Goal: Information Seeking & Learning: Learn about a topic

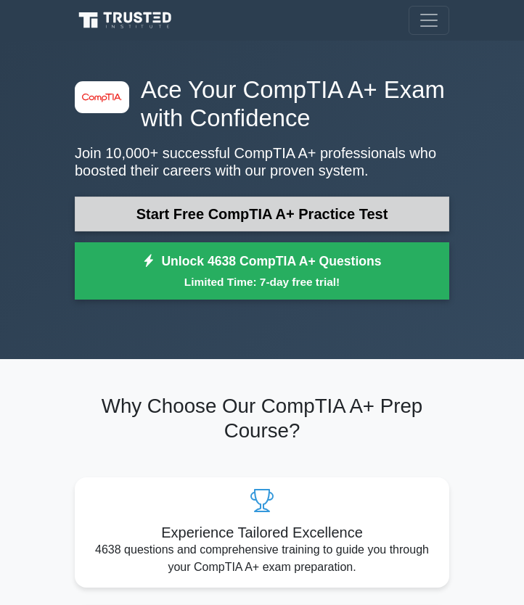
click at [265, 210] on link "Start Free CompTIA A+ Practice Test" at bounding box center [262, 214] width 374 height 35
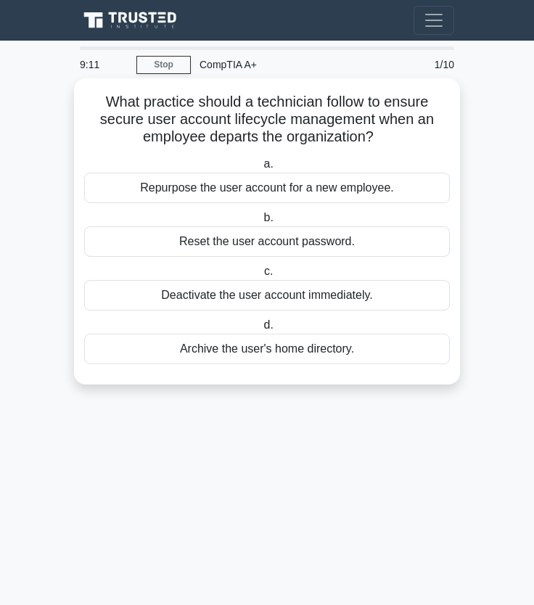
click at [238, 347] on div "Archive the user's home directory." at bounding box center [267, 349] width 366 height 30
click at [260, 330] on input "d. Archive the user's home directory." at bounding box center [260, 325] width 0 height 9
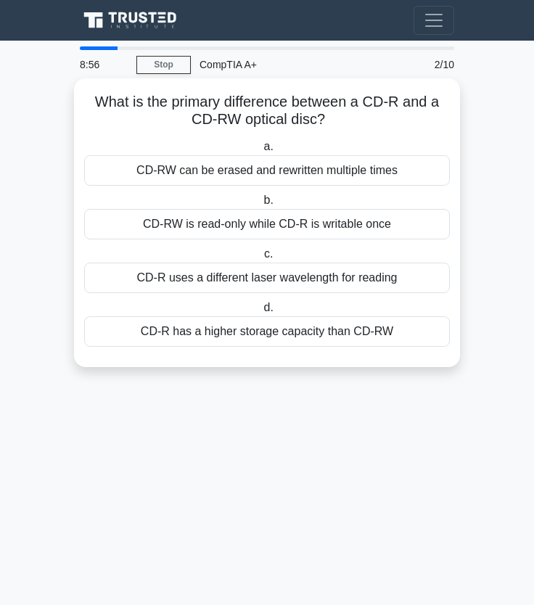
click at [331, 176] on div "CD-RW can be erased and rewritten multiple times" at bounding box center [267, 170] width 366 height 30
click at [260, 152] on input "a. CD-RW can be erased and rewritten multiple times" at bounding box center [260, 146] width 0 height 9
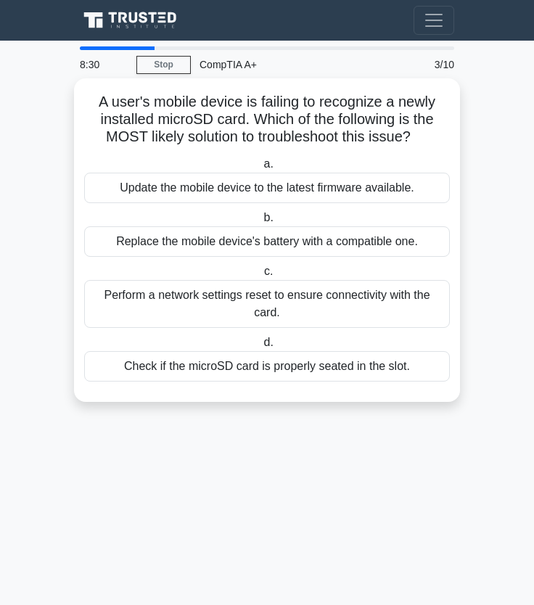
click at [302, 320] on div "Perform a network settings reset to ensure connectivity with the card." at bounding box center [267, 304] width 366 height 48
click at [261, 276] on input "c. Perform a network settings reset to ensure connectivity with the card." at bounding box center [261, 271] width 0 height 9
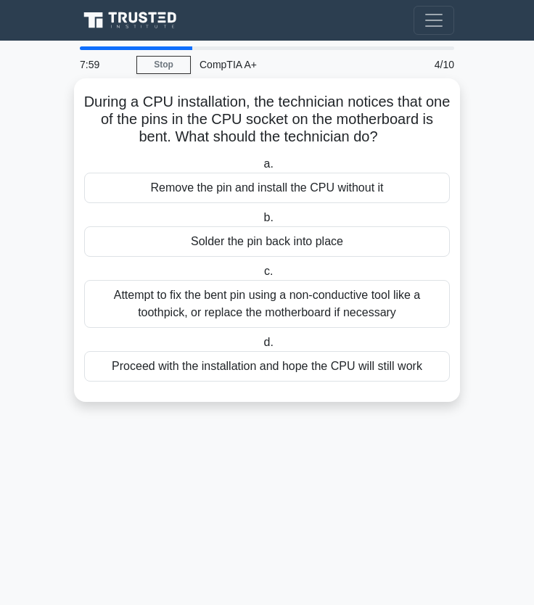
click at [228, 305] on div "Attempt to fix the bent pin using a non-conductive tool like a toothpick, or re…" at bounding box center [267, 304] width 366 height 48
click at [261, 276] on input "c. Attempt to fix the bent pin using a non-conductive tool like a toothpick, or…" at bounding box center [261, 271] width 0 height 9
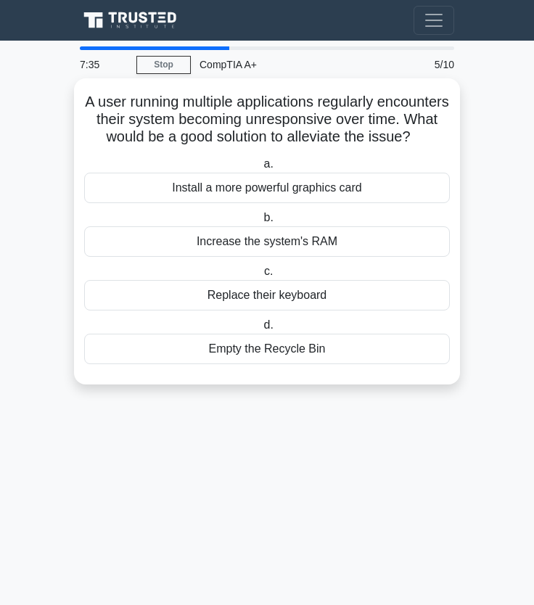
click at [148, 242] on div "Increase the system's RAM" at bounding box center [267, 241] width 366 height 30
click at [260, 223] on input "b. Increase the system's RAM" at bounding box center [260, 217] width 0 height 9
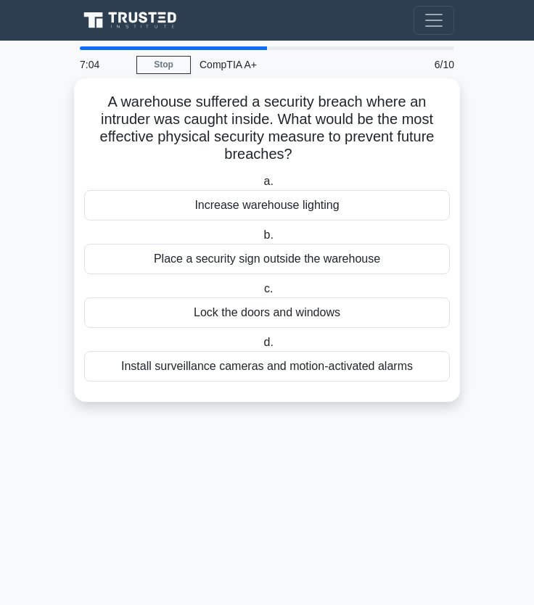
click at [202, 368] on div "Install surveillance cameras and motion-activated alarms" at bounding box center [267, 366] width 366 height 30
click at [260, 348] on input "d. Install surveillance cameras and motion-activated alarms" at bounding box center [260, 342] width 0 height 9
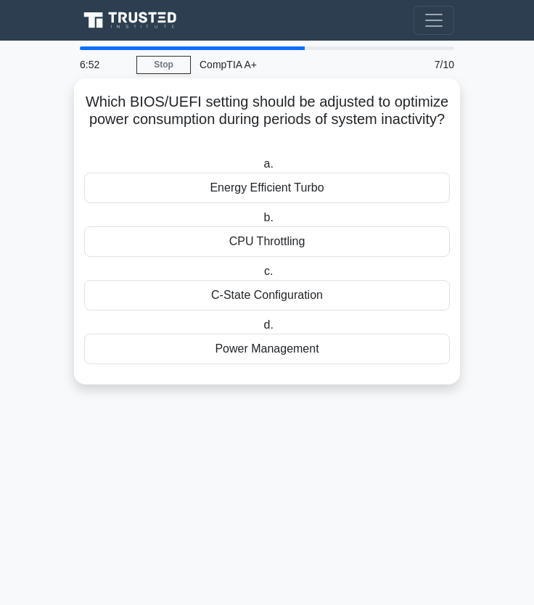
click at [239, 351] on div "Power Management" at bounding box center [267, 349] width 366 height 30
click at [260, 330] on input "d. Power Management" at bounding box center [260, 325] width 0 height 9
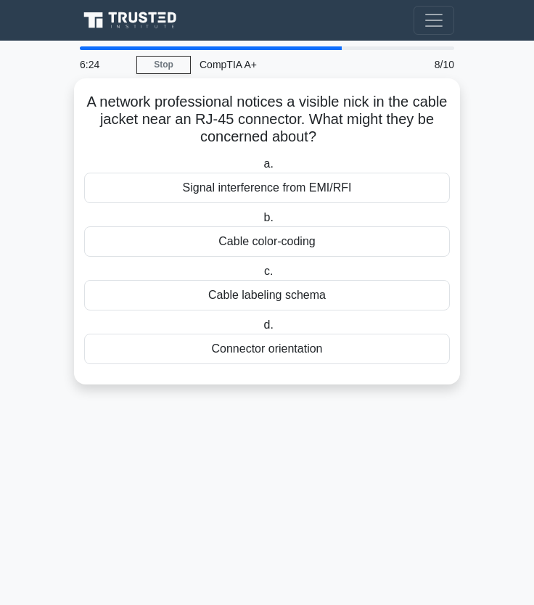
click at [239, 179] on div "Signal interference from EMI/RFI" at bounding box center [267, 188] width 366 height 30
click at [260, 169] on input "a. Signal interference from EMI/RFI" at bounding box center [260, 164] width 0 height 9
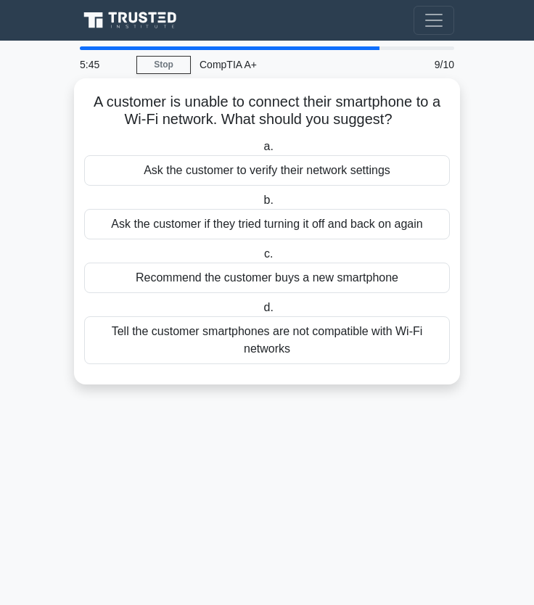
click at [239, 160] on div "Ask the customer to verify their network settings" at bounding box center [267, 170] width 366 height 30
click at [260, 152] on input "a. Ask the customer to verify their network settings" at bounding box center [260, 146] width 0 height 9
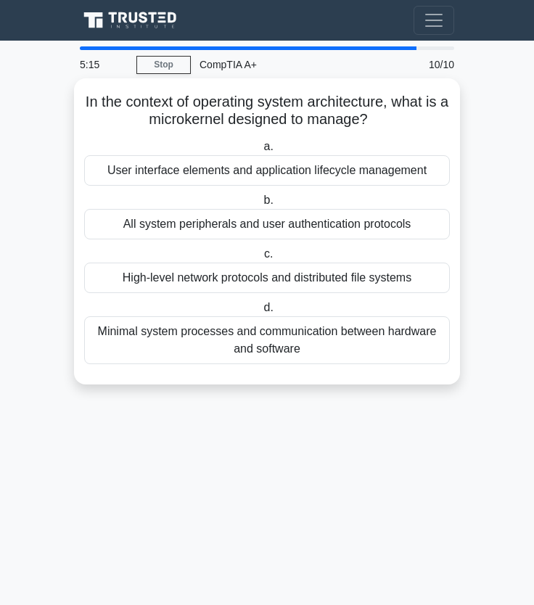
click at [305, 337] on div "Minimal system processes and communication between hardware and software" at bounding box center [267, 340] width 366 height 48
click at [260, 313] on input "d. Minimal system processes and communication between hardware and software" at bounding box center [260, 307] width 0 height 9
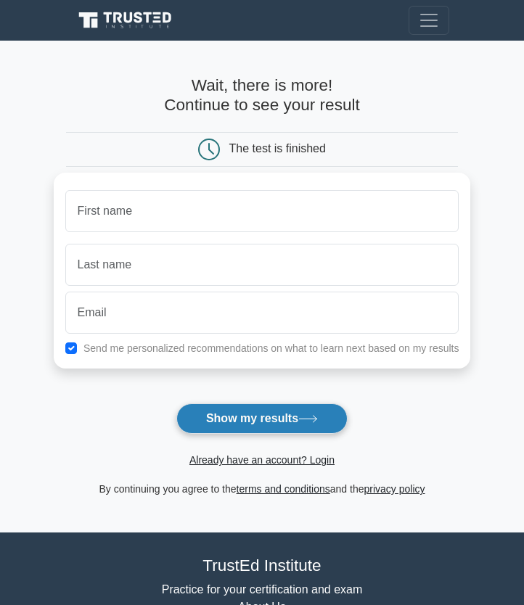
click at [257, 412] on button "Show my results" at bounding box center [261, 418] width 171 height 30
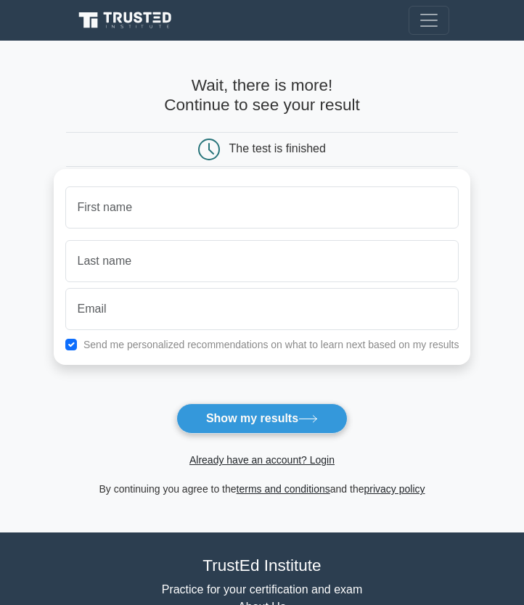
click at [72, 345] on input "checkbox" at bounding box center [71, 345] width 12 height 12
checkbox input "false"
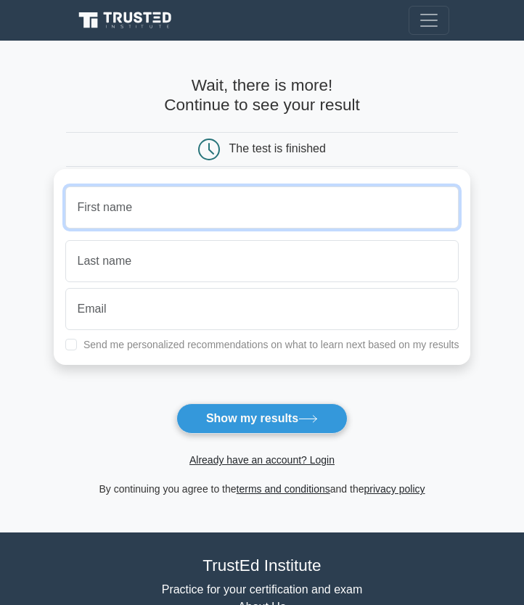
click at [249, 208] on input "text" at bounding box center [262, 207] width 394 height 42
